Goal: Complete application form

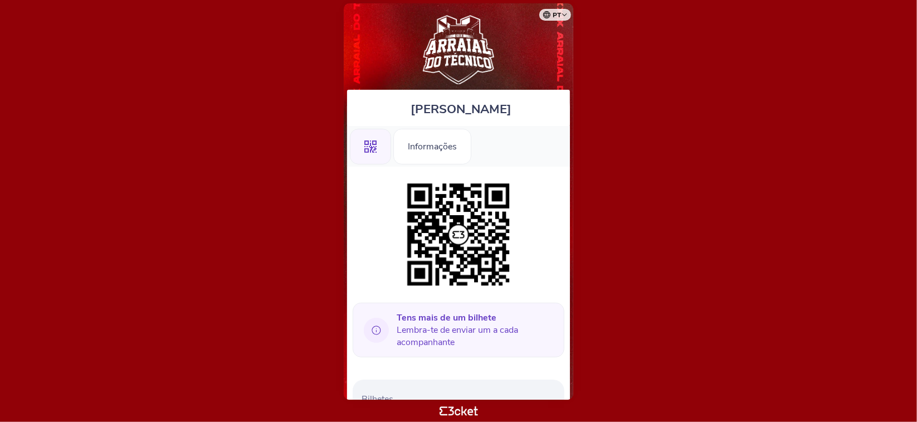
scroll to position [221, 0]
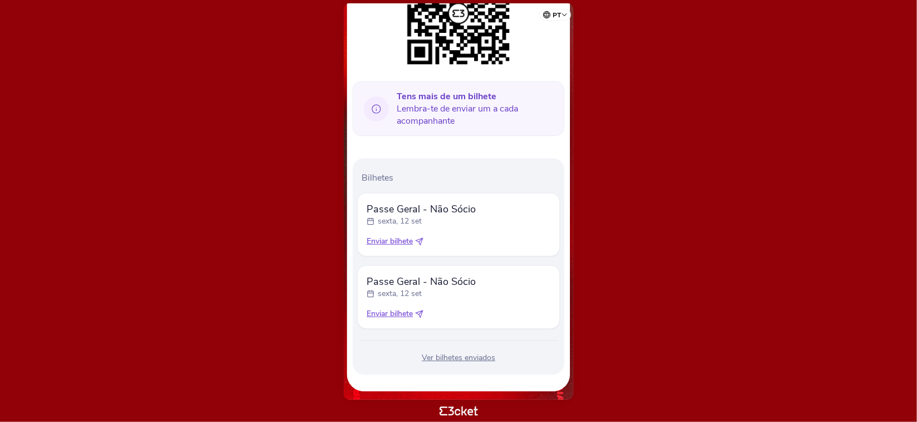
click at [422, 313] on icon at bounding box center [419, 313] width 7 height 7
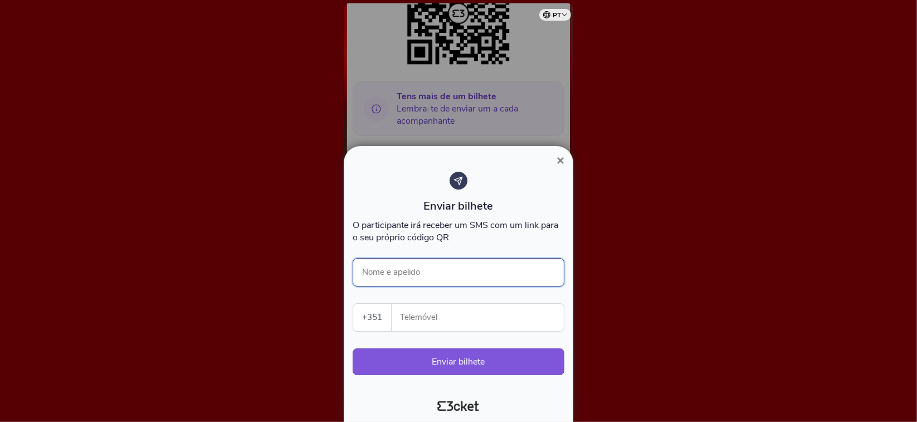
click at [419, 282] on input "Nome e apelido" at bounding box center [459, 272] width 212 height 28
type input "Laura"
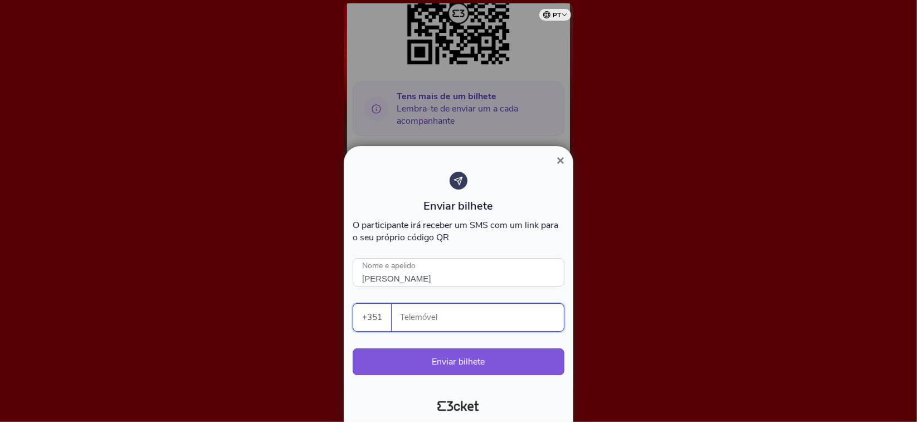
click at [464, 320] on input "Telemóvel" at bounding box center [482, 317] width 163 height 27
type input "926557427"
click at [513, 363] on button "Enviar bilhete" at bounding box center [459, 361] width 212 height 27
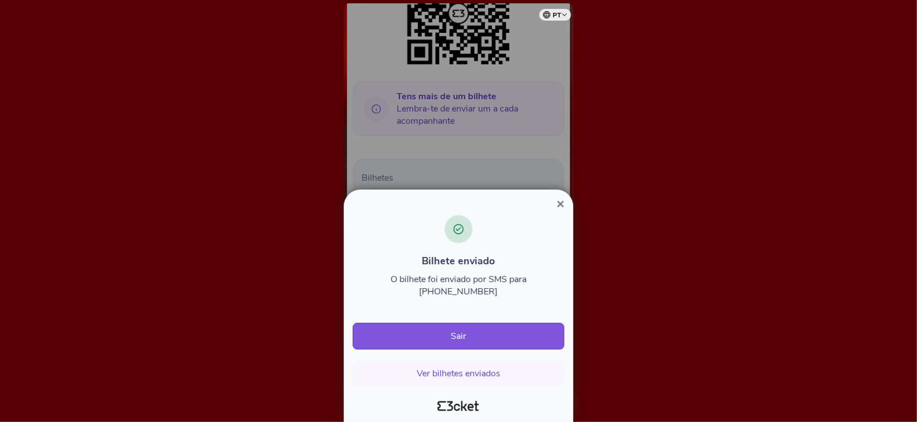
click at [557, 211] on span "×" at bounding box center [561, 203] width 8 height 15
